Goal: Entertainment & Leisure: Consume media (video, audio)

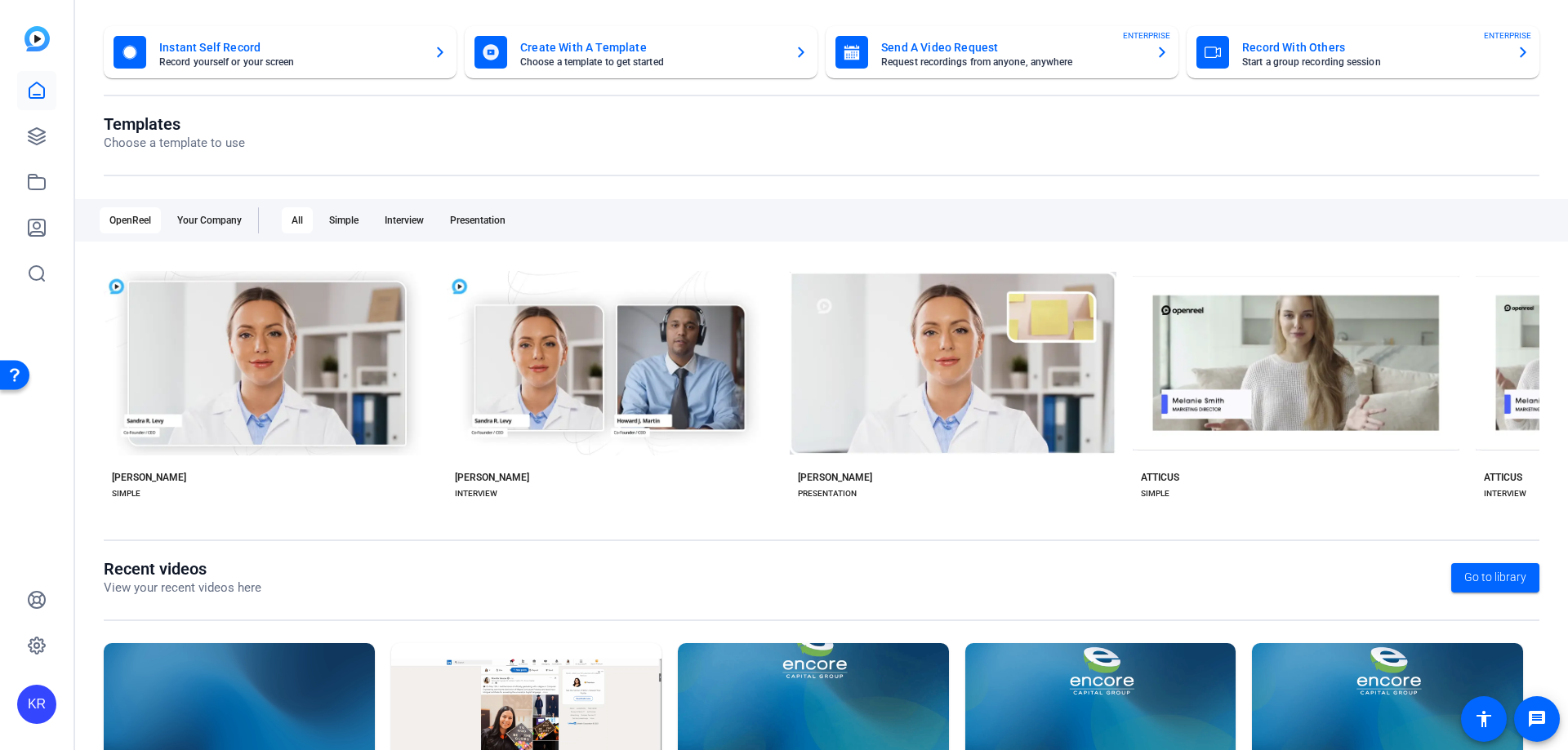
scroll to position [214, 0]
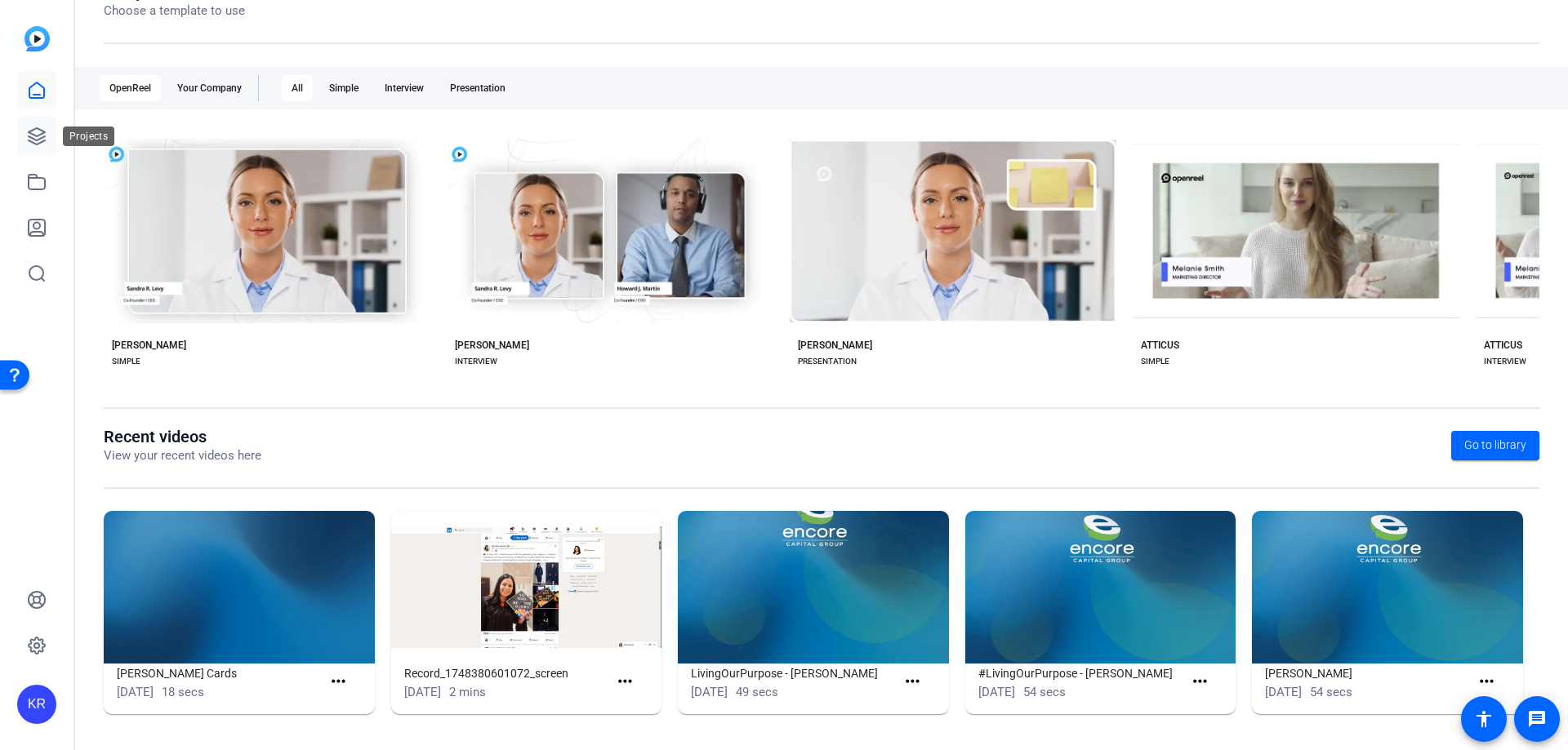
click at [19, 137] on link at bounding box center [36, 136] width 39 height 39
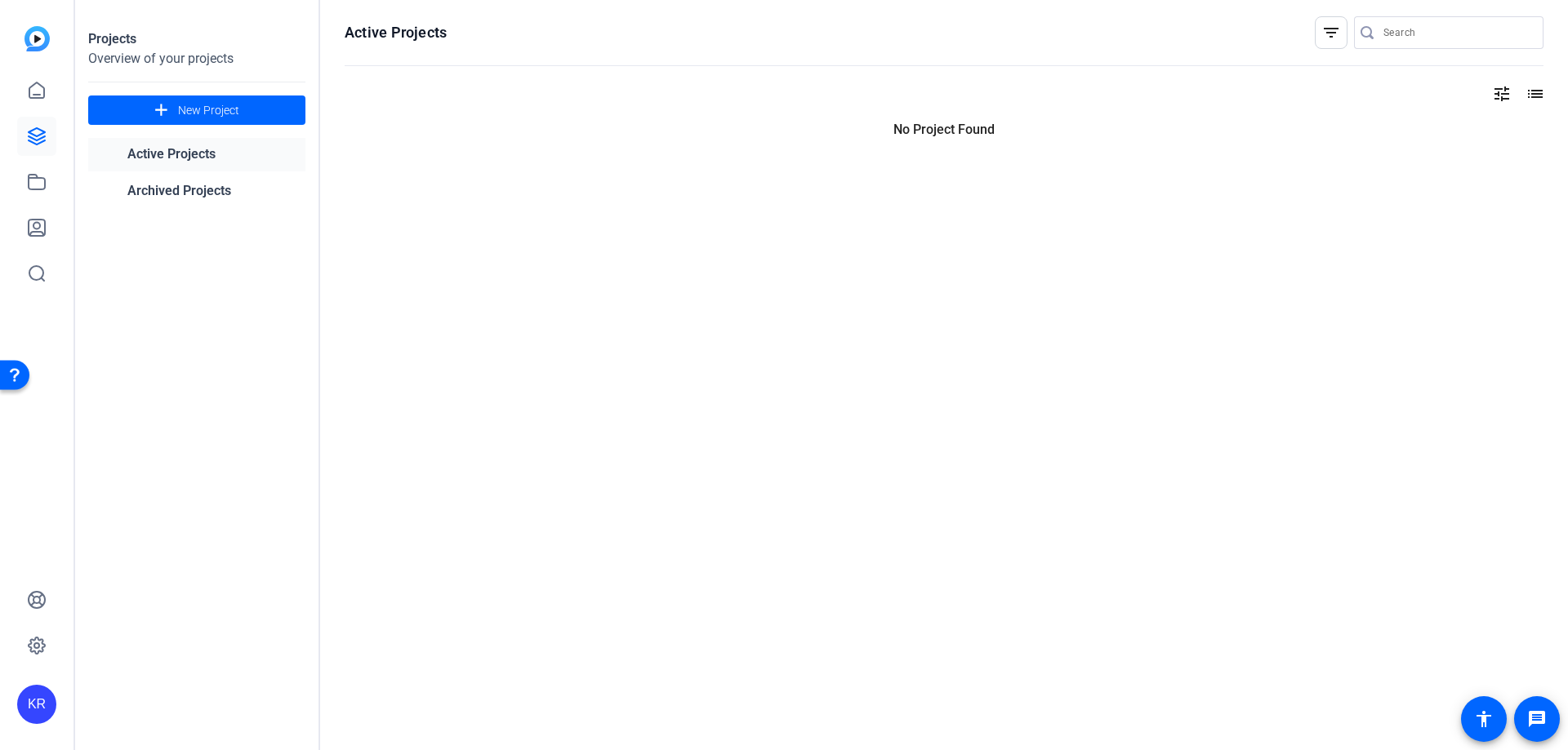
scroll to position [0, 0]
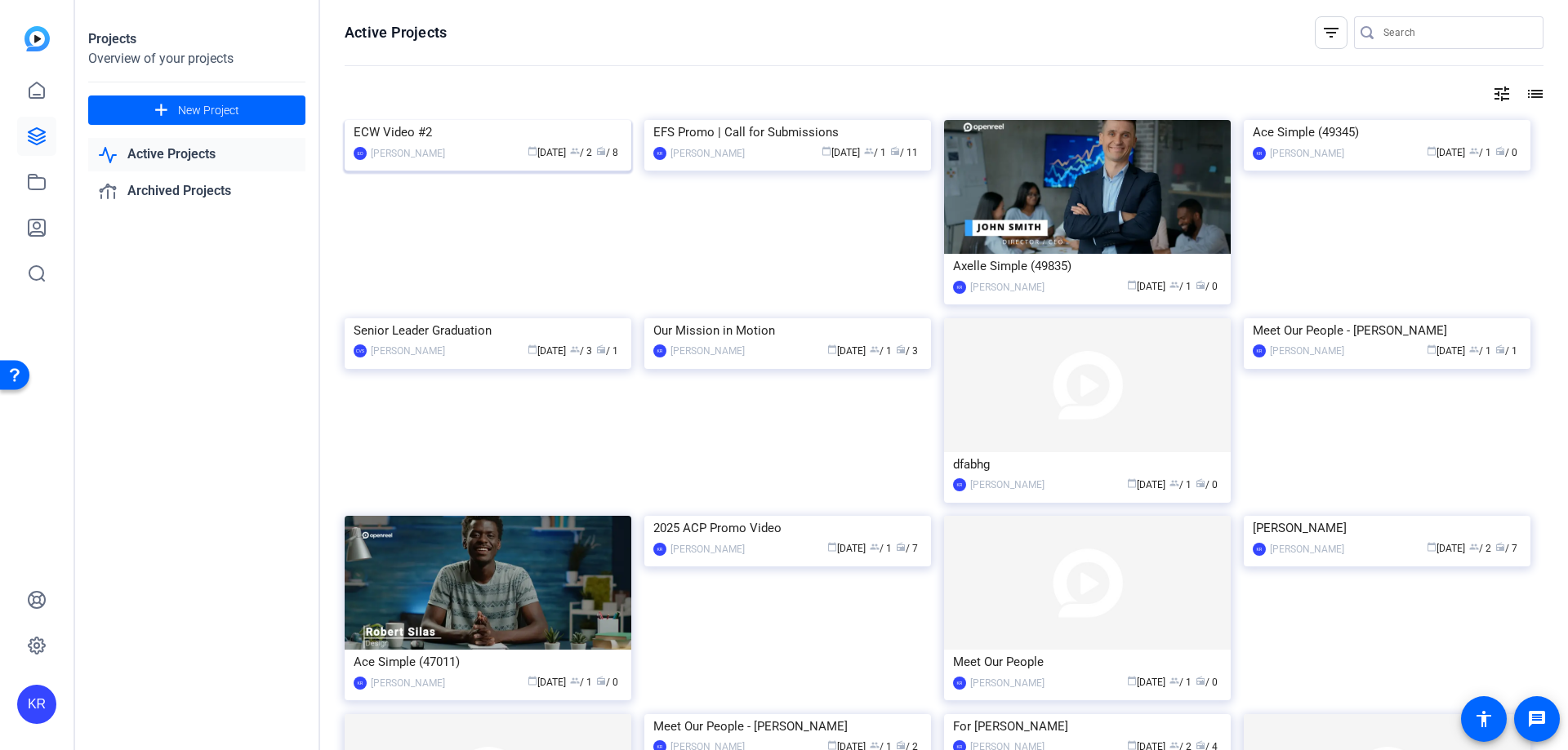
click at [436, 145] on div "ECW Video #2" at bounding box center [487, 132] width 269 height 25
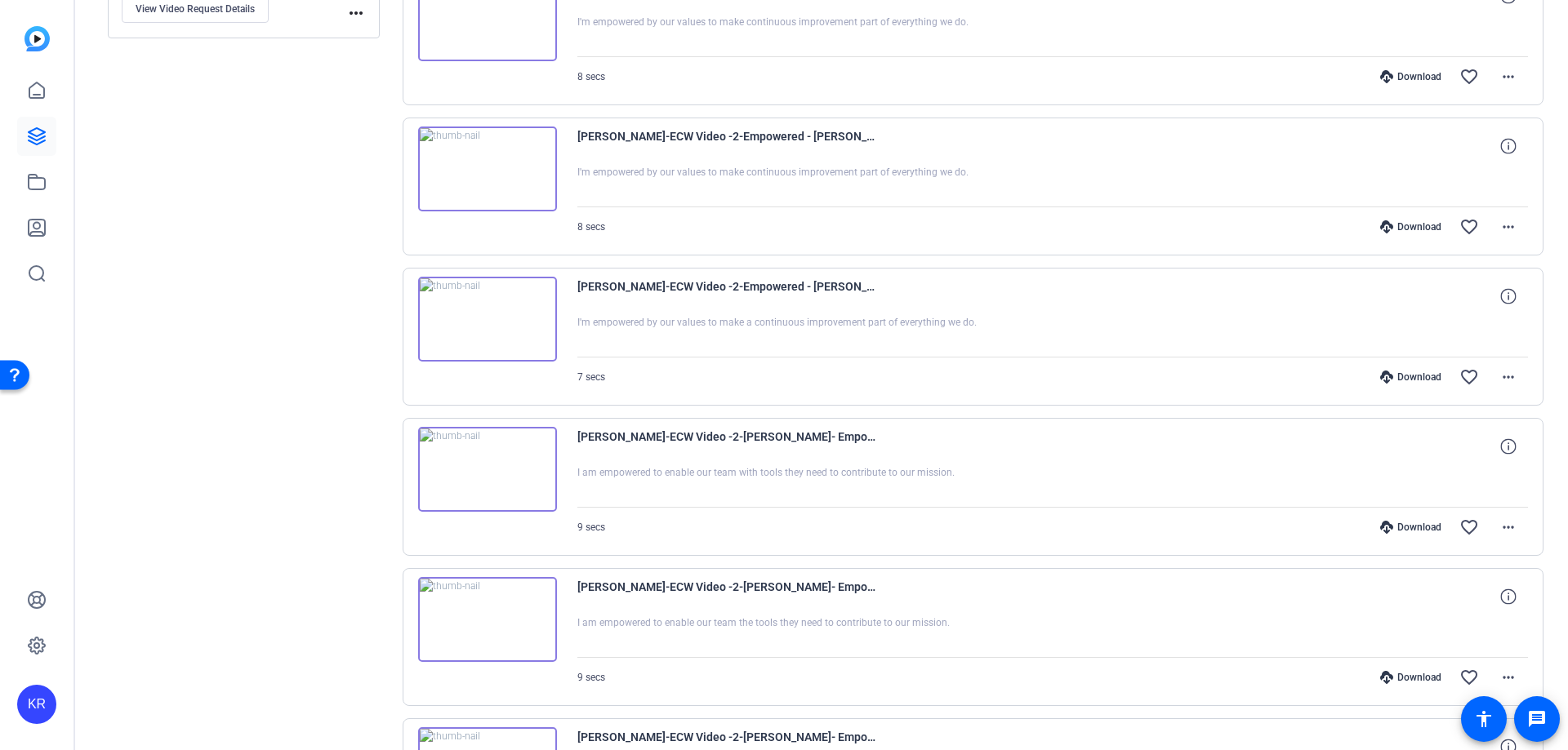
scroll to position [490, 0]
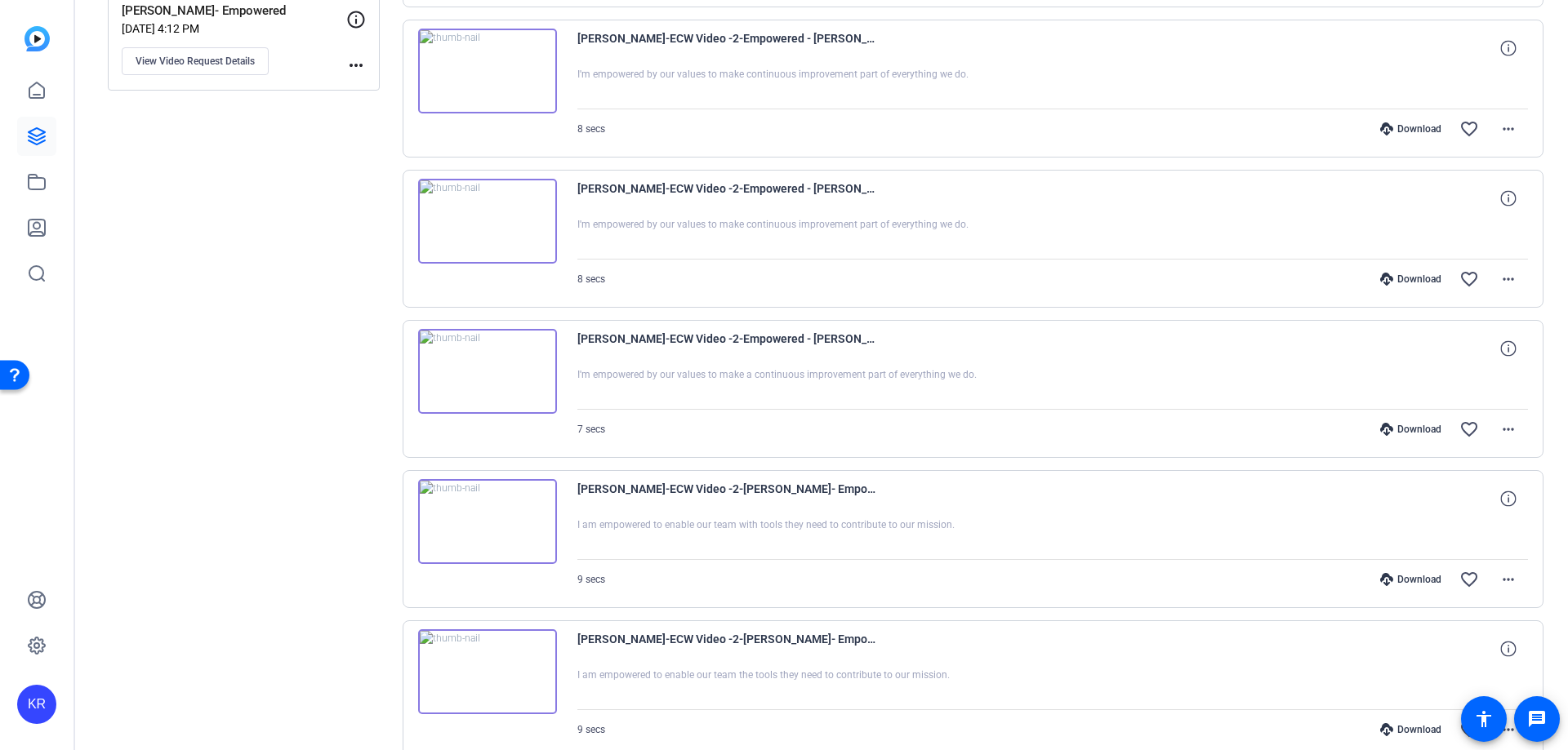
click at [479, 369] on img at bounding box center [487, 371] width 139 height 85
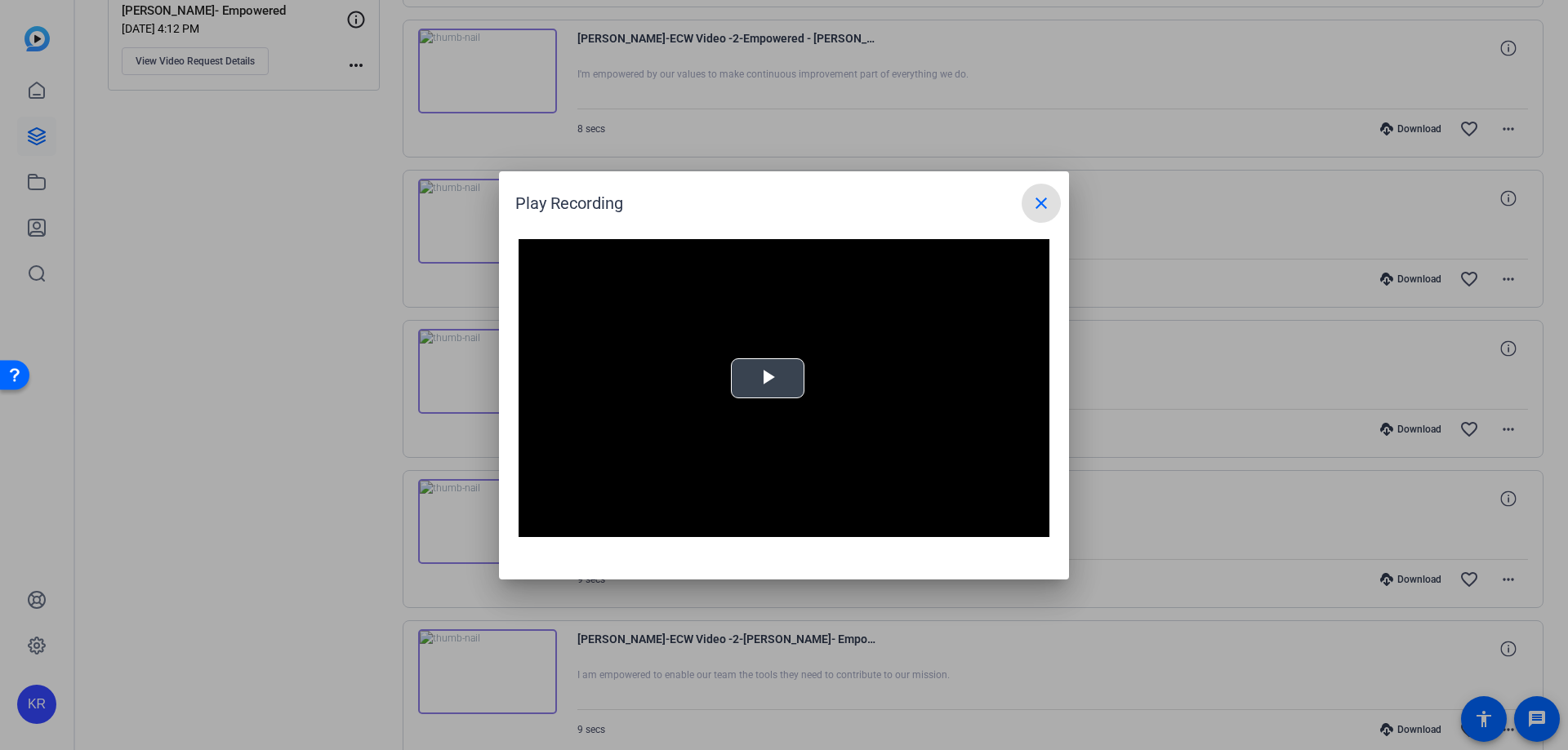
click at [740, 395] on video "Video Player" at bounding box center [784, 388] width 531 height 299
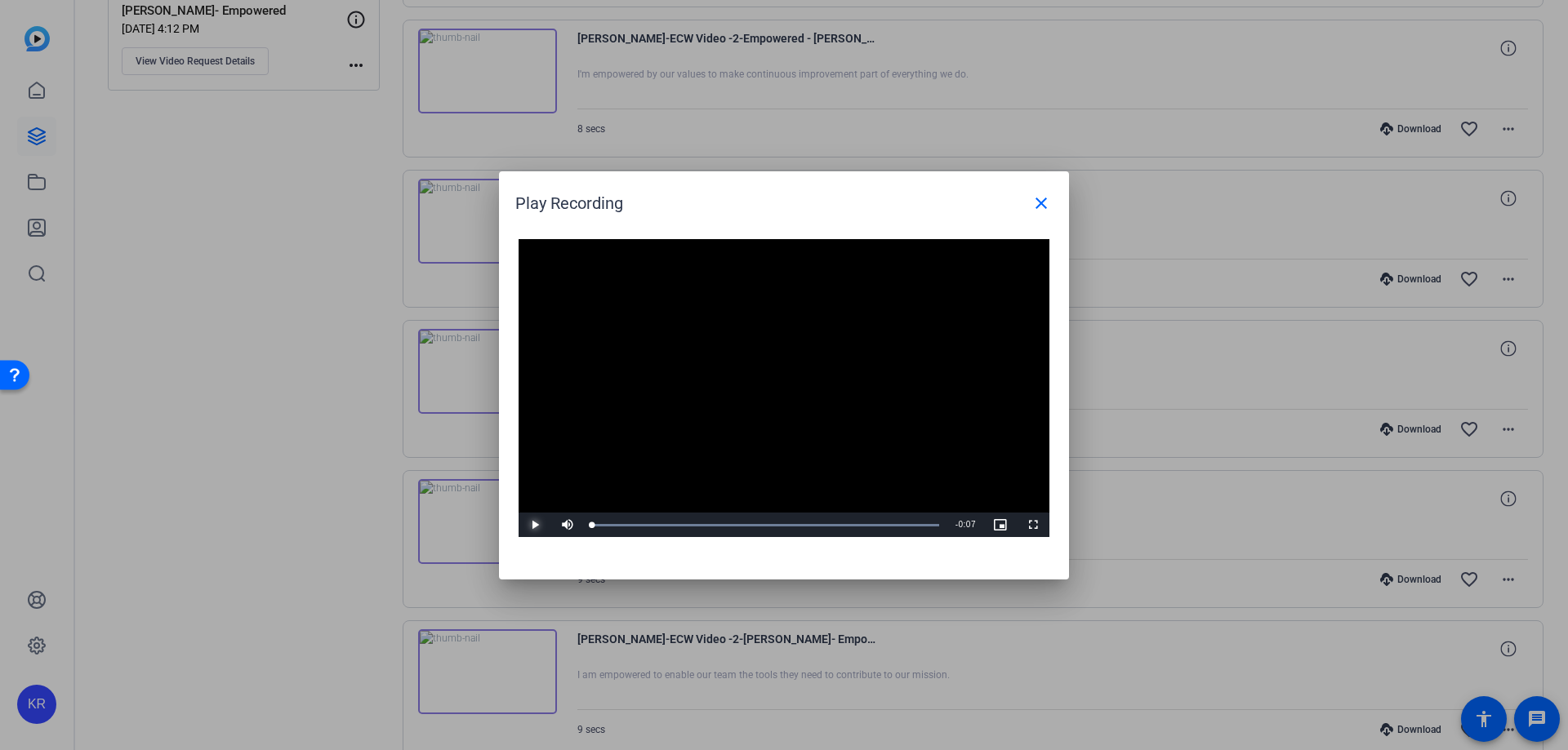
click at [537, 525] on span "Video Player" at bounding box center [535, 525] width 33 height 0
click at [1040, 200] on mat-icon "close" at bounding box center [1041, 203] width 19 height 19
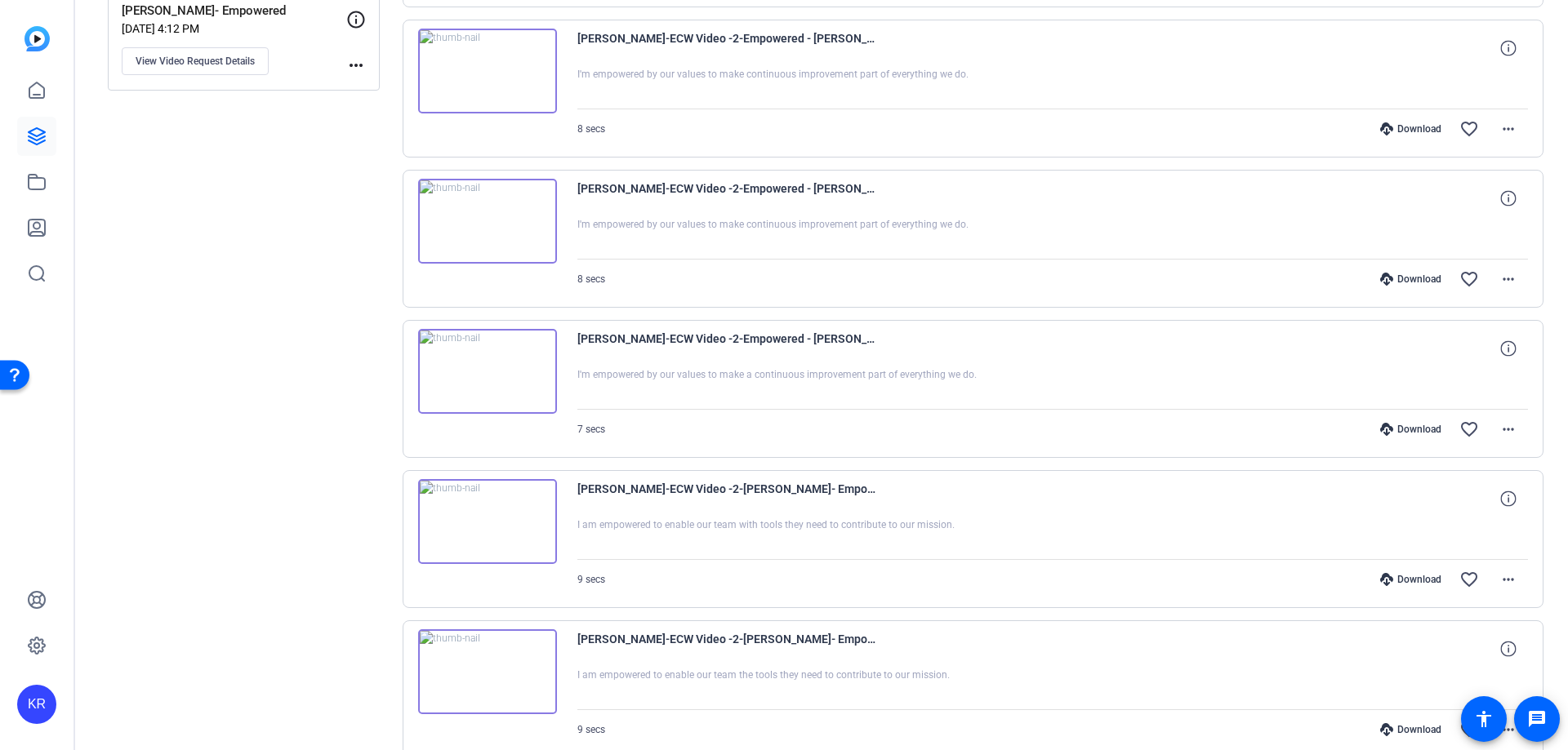
scroll to position [164, 0]
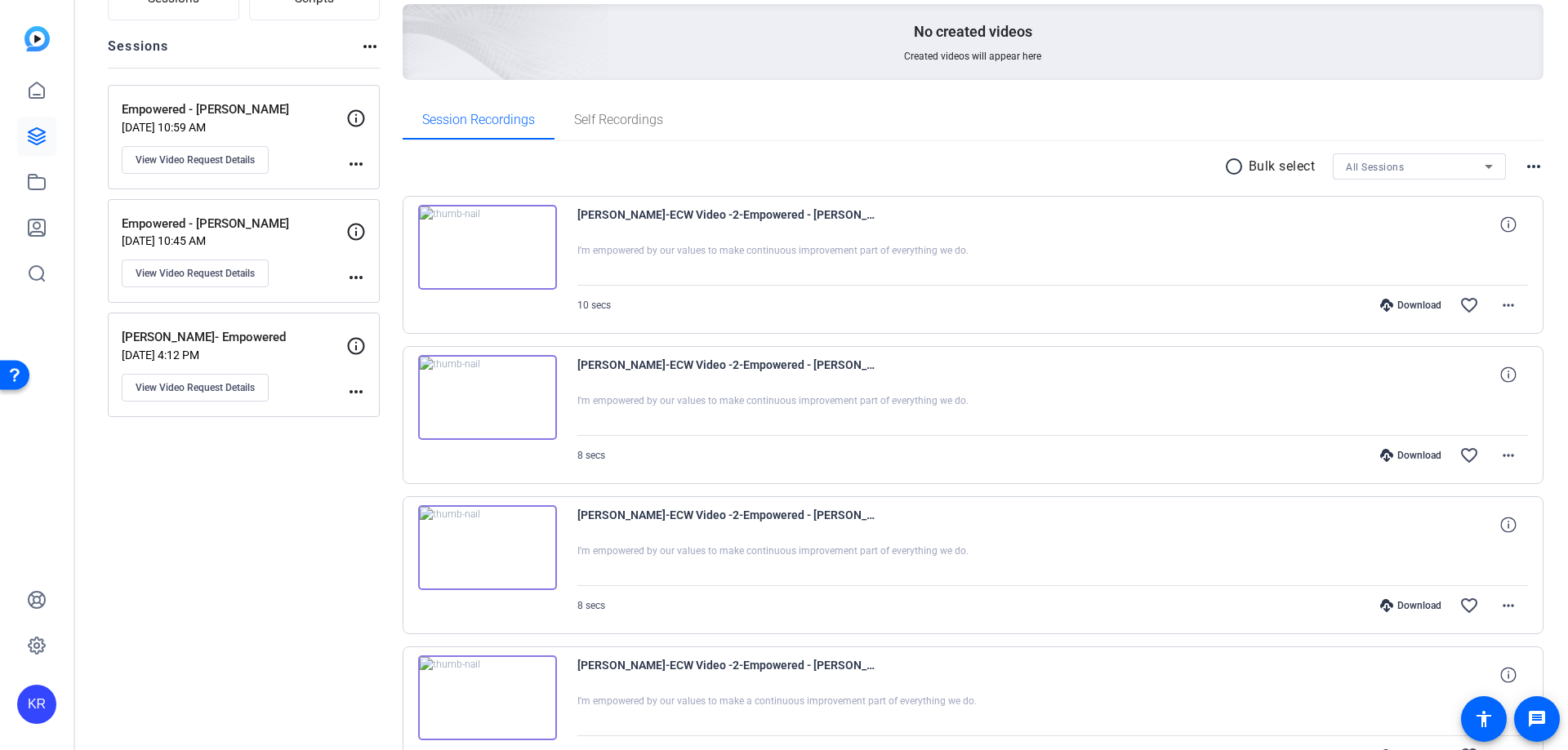
click at [486, 252] on img at bounding box center [487, 247] width 139 height 85
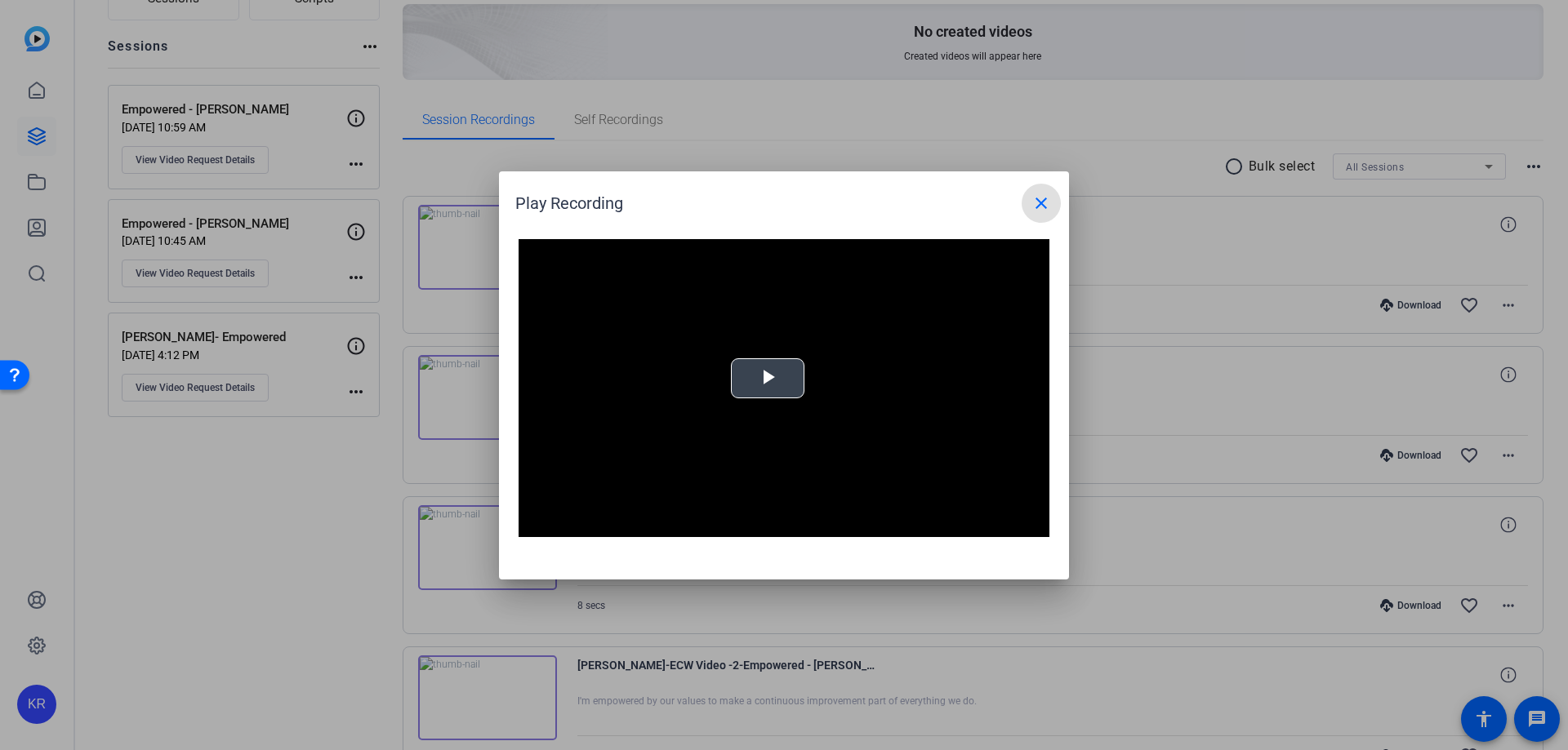
click at [768, 378] on span "Video Player" at bounding box center [768, 378] width 0 height 0
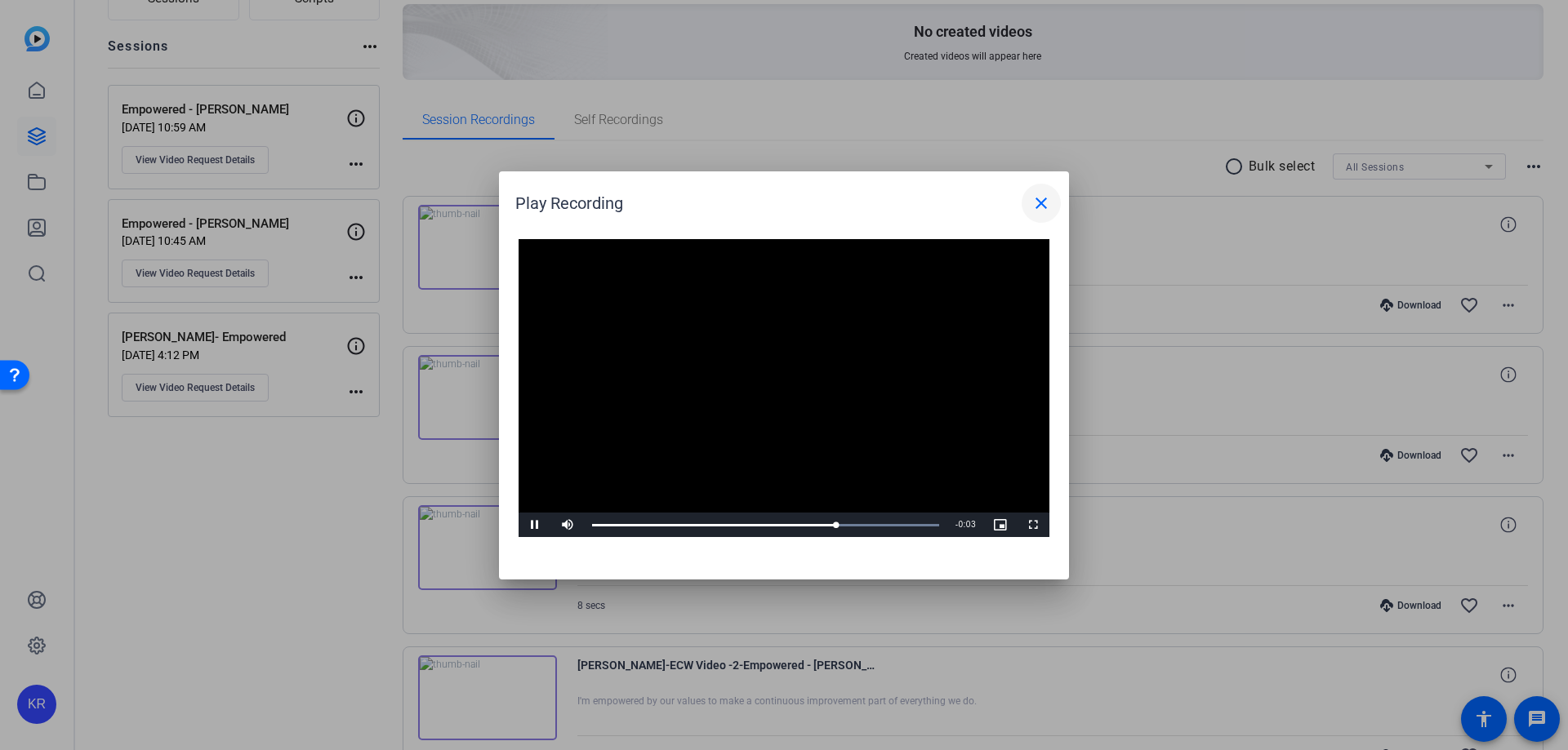
click at [1043, 200] on mat-icon "close" at bounding box center [1041, 203] width 19 height 19
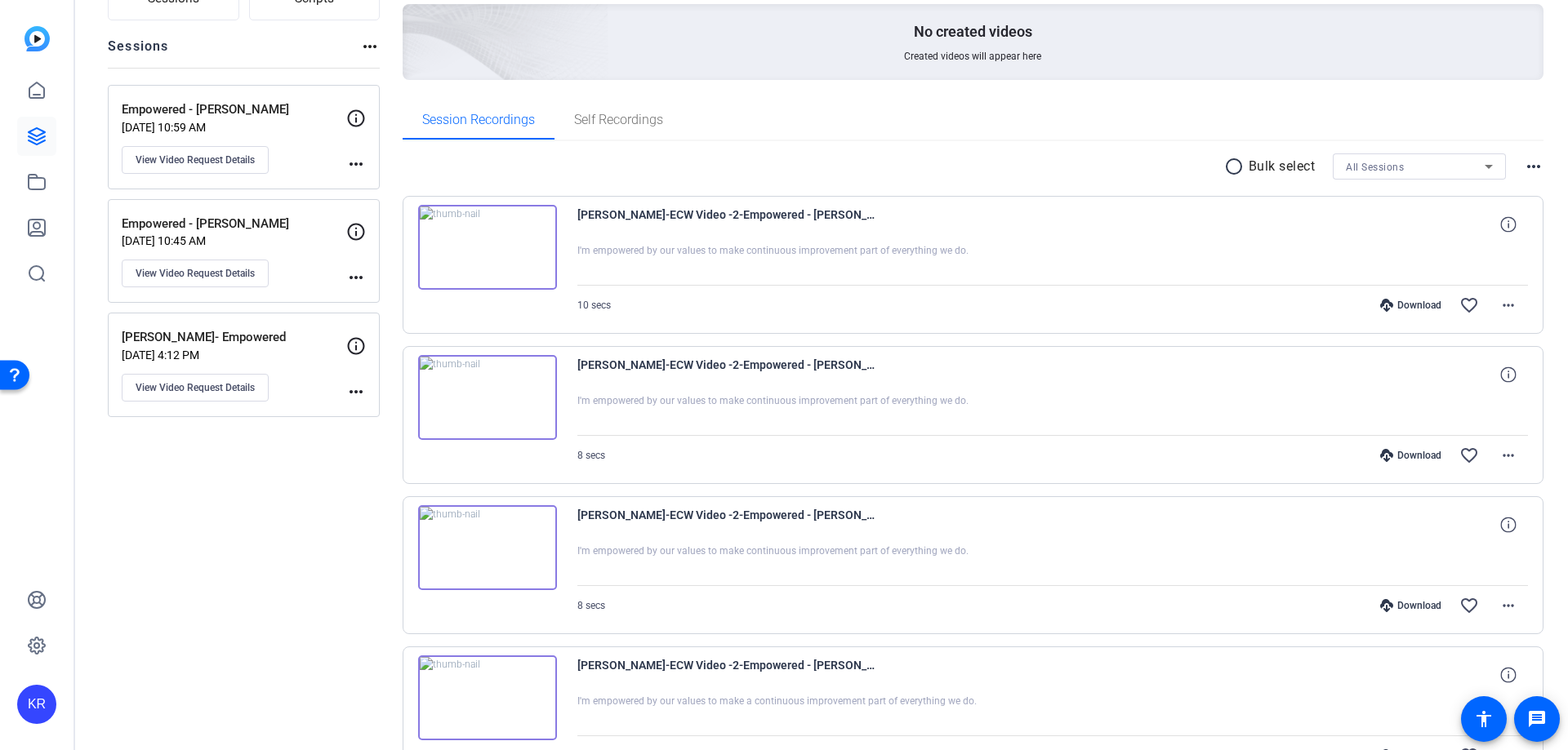
click at [487, 397] on img at bounding box center [487, 397] width 139 height 85
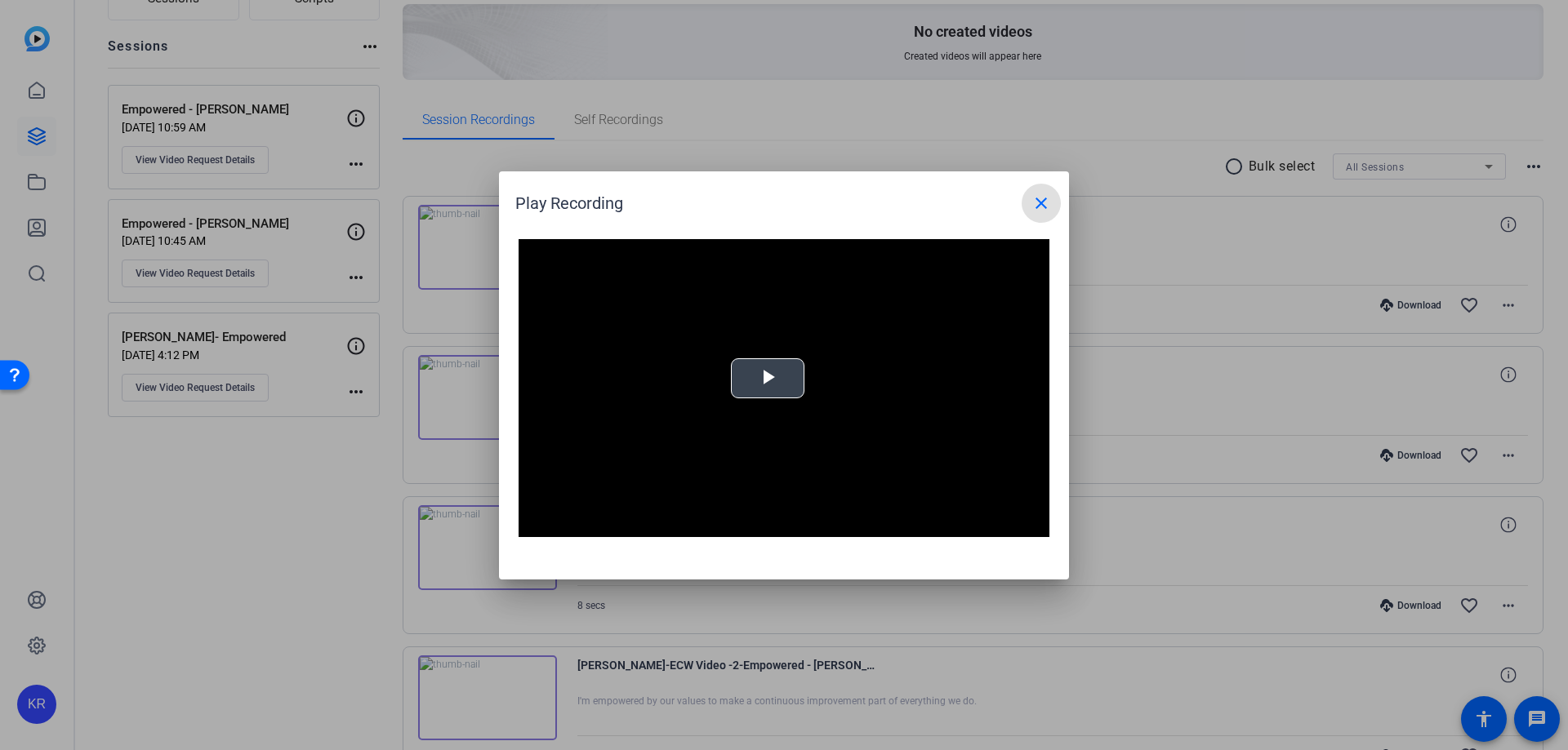
click at [768, 378] on span "Video Player" at bounding box center [768, 378] width 0 height 0
click at [1044, 201] on mat-icon "close" at bounding box center [1041, 203] width 19 height 19
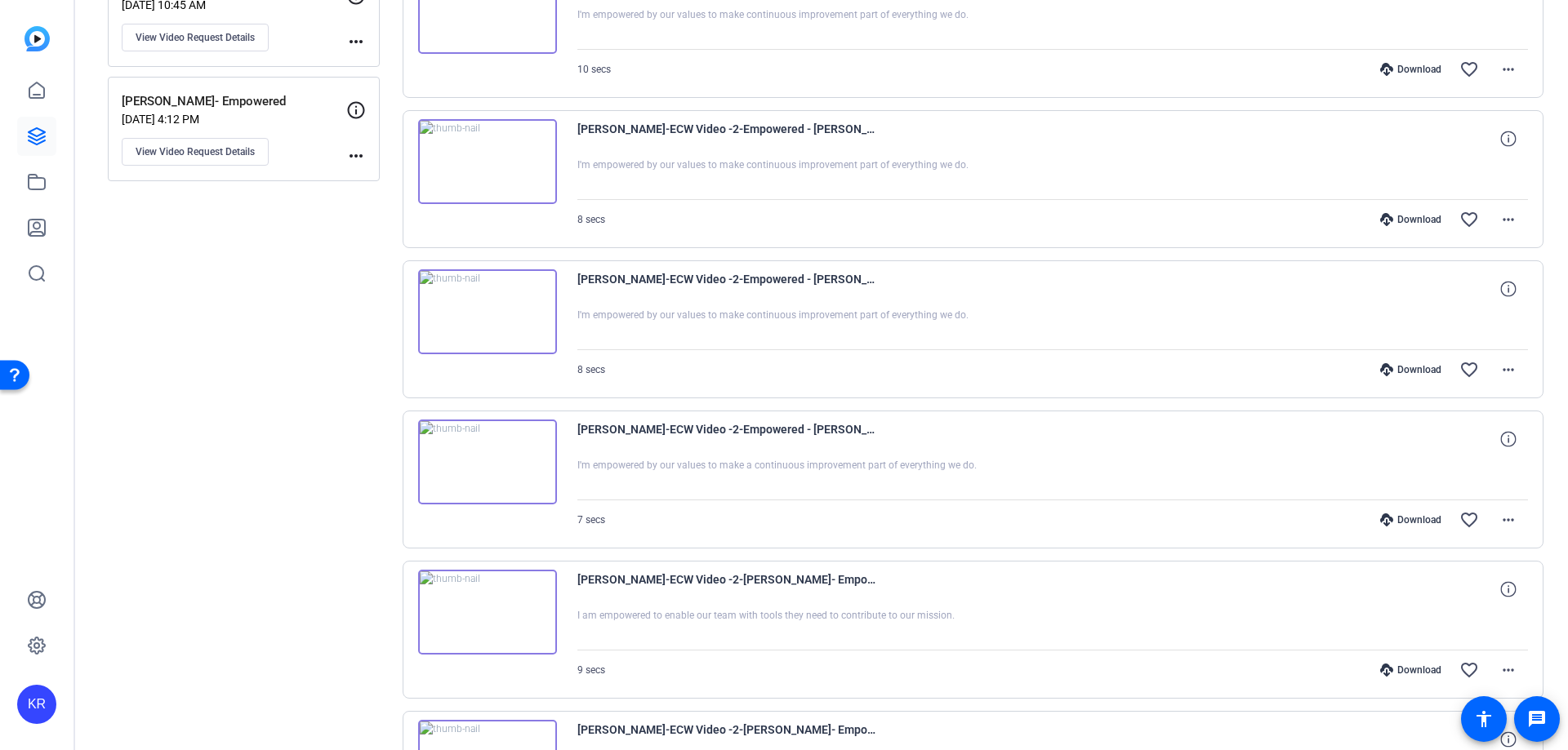
scroll to position [408, 0]
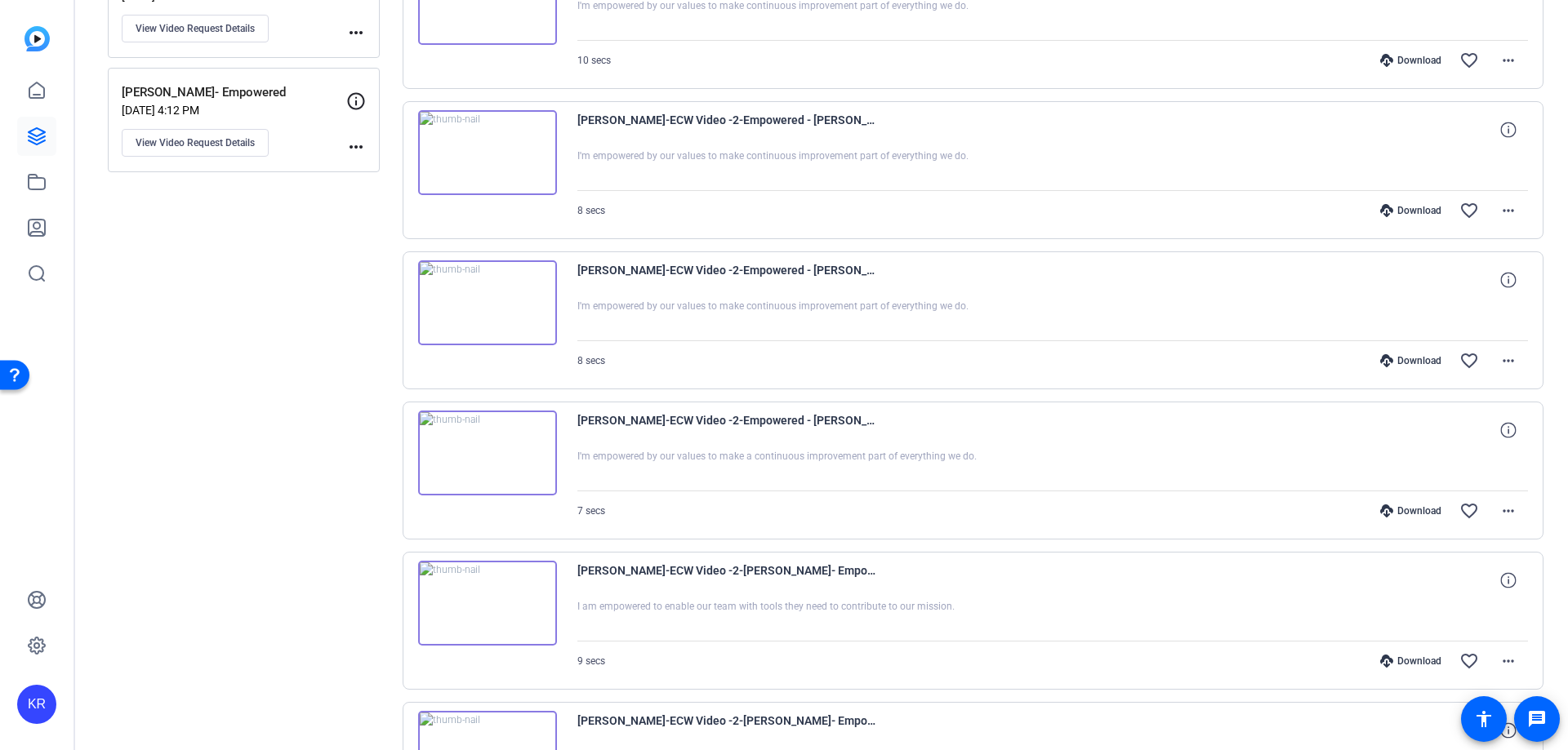
click at [495, 292] on img at bounding box center [487, 303] width 139 height 85
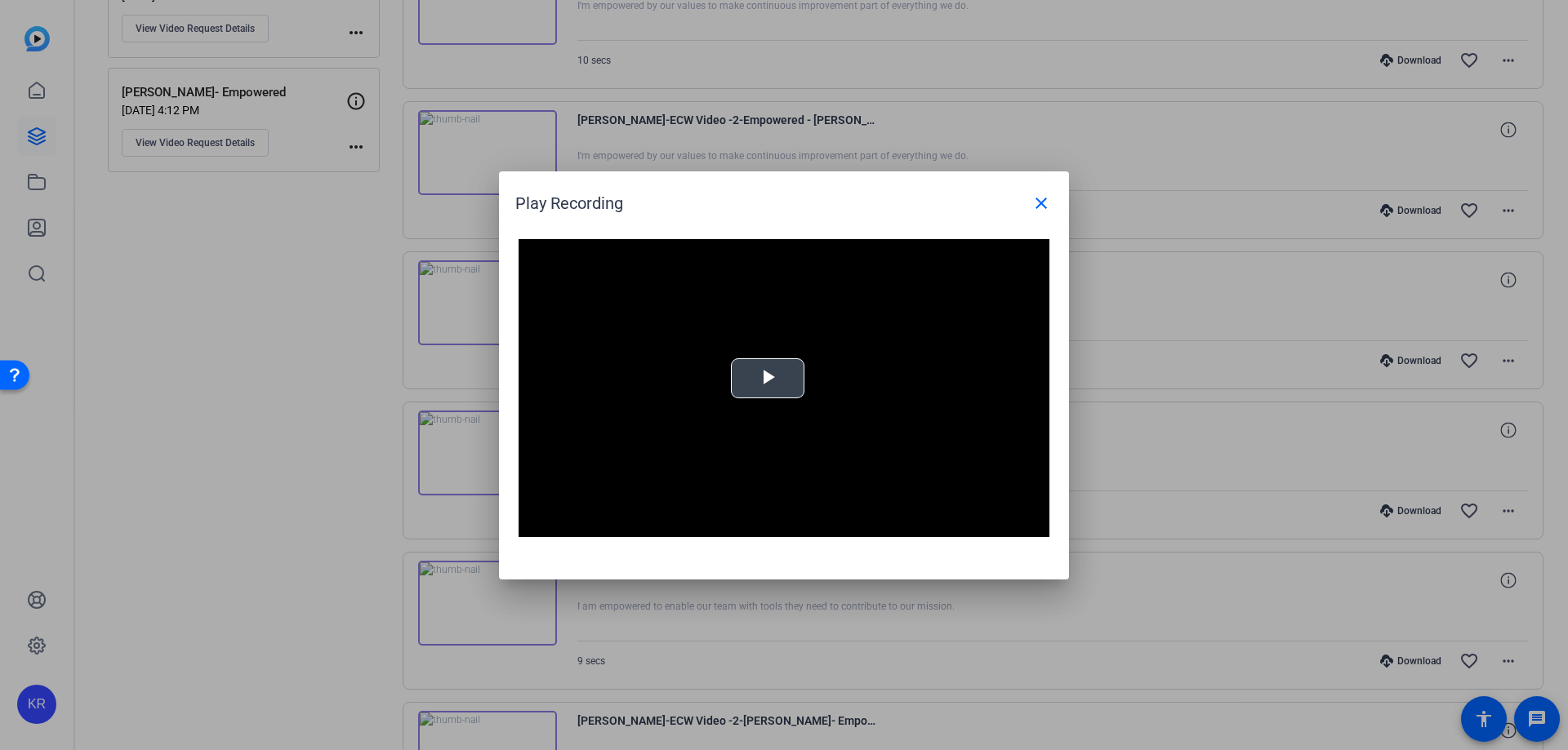
click at [768, 378] on span "Video Player" at bounding box center [768, 378] width 0 height 0
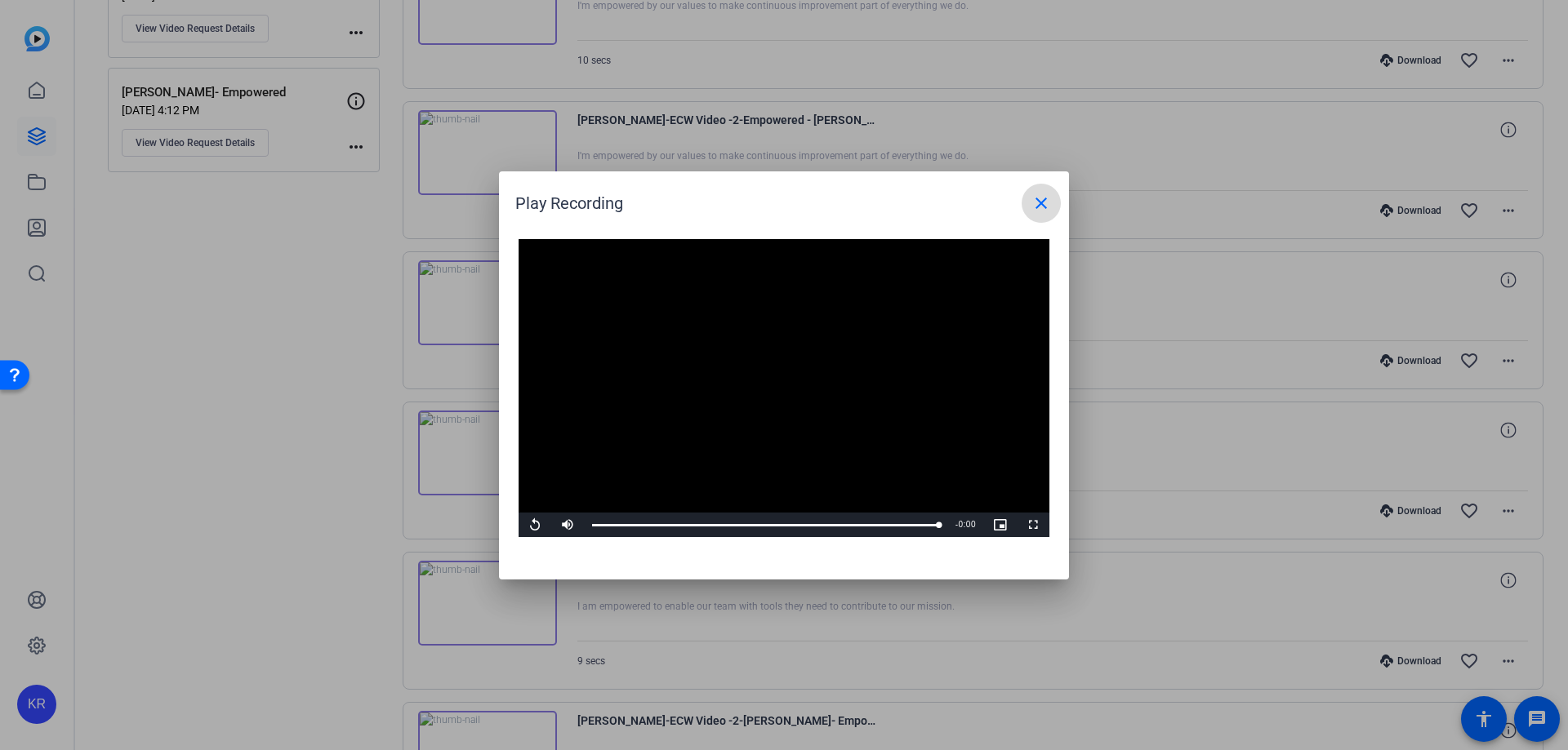
click at [1042, 203] on mat-icon "close" at bounding box center [1041, 203] width 19 height 19
